Goal: Share content

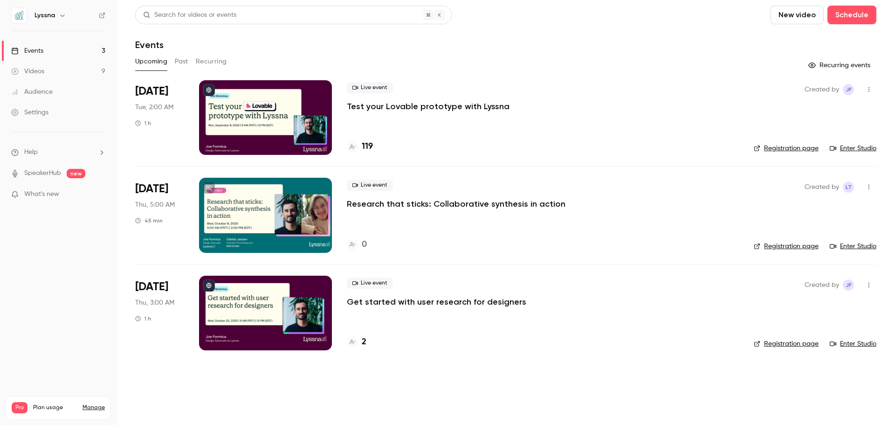
click at [275, 313] on div at bounding box center [265, 313] width 133 height 75
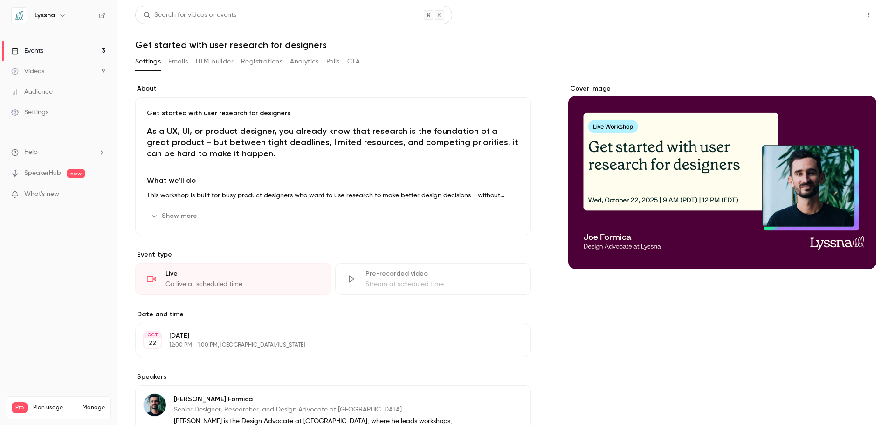
click at [836, 17] on button "Share" at bounding box center [835, 15] width 37 height 19
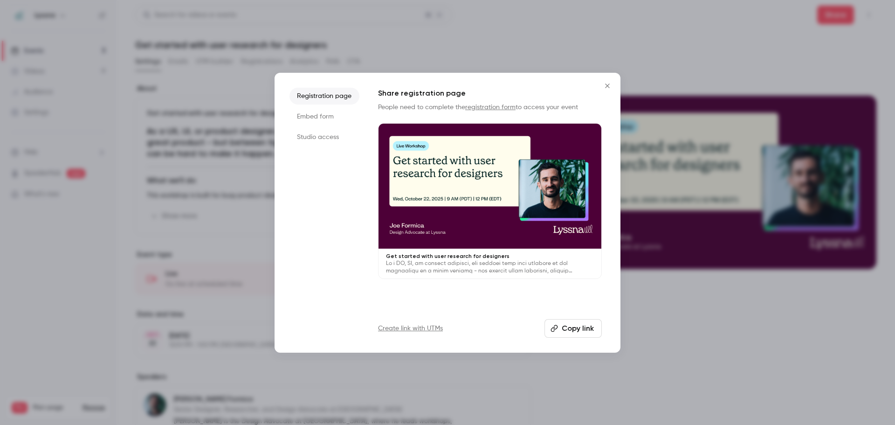
click at [570, 331] on button "Copy link" at bounding box center [573, 328] width 57 height 19
click at [419, 329] on link "Create link with UTMs" at bounding box center [410, 328] width 65 height 9
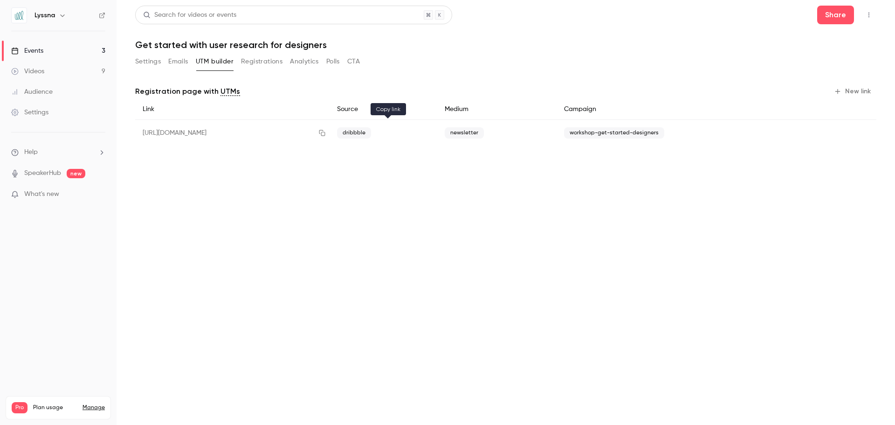
click at [326, 134] on icon "button" at bounding box center [321, 133] width 7 height 7
click at [63, 51] on link "Events 3" at bounding box center [58, 51] width 117 height 21
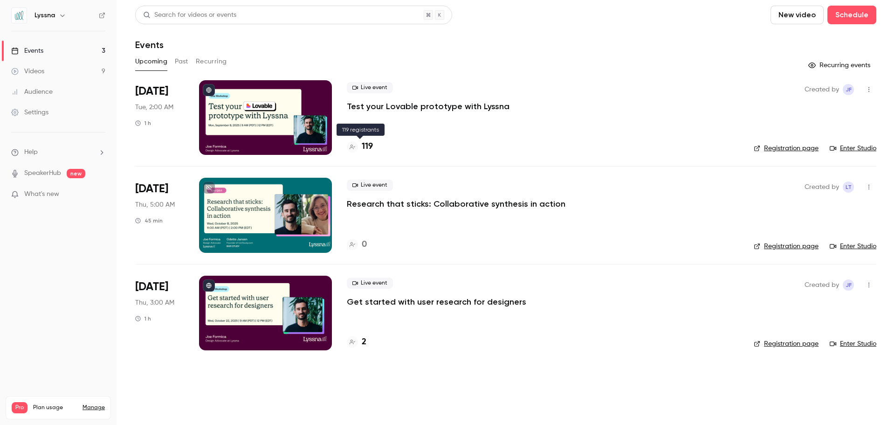
click at [367, 148] on h4 "119" at bounding box center [367, 146] width 11 height 13
